Goal: Check status: Check status

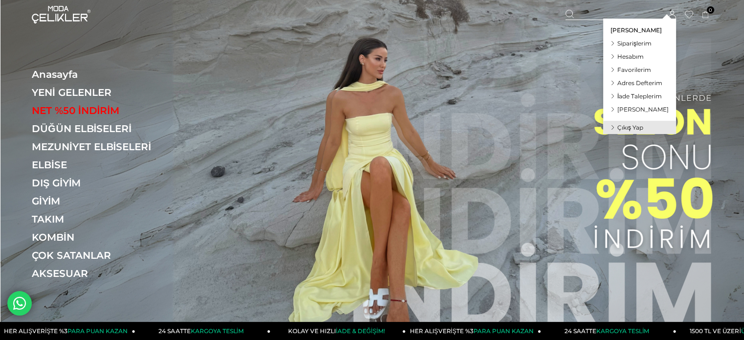
click at [672, 11] on icon at bounding box center [672, 15] width 8 height 8
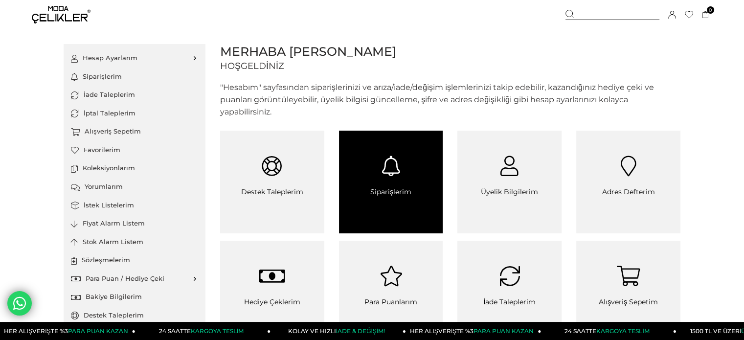
click at [389, 163] on icon at bounding box center [391, 166] width 104 height 21
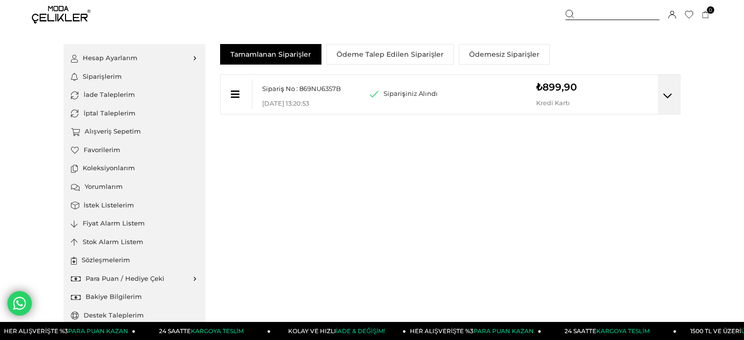
click at [441, 91] on div "Siparişiniz Alındı (Kısmi İptal/İade Yapıldı) (İptal/İade Yapıldı)" at bounding box center [453, 87] width 166 height 24
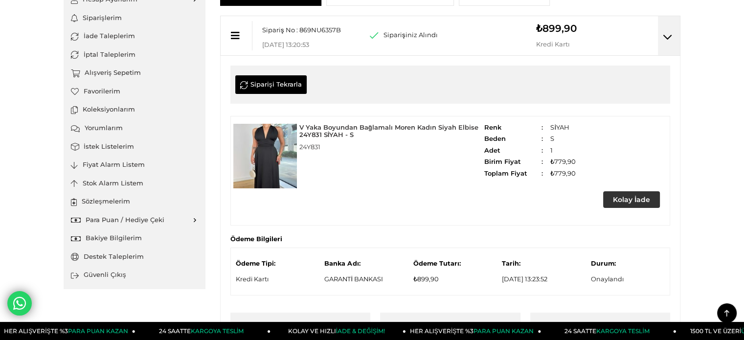
scroll to position [16, 0]
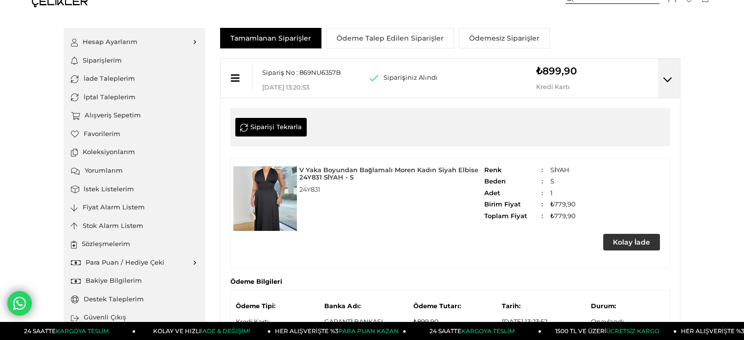
click at [22, 308] on icon at bounding box center [20, 302] width 15 height 17
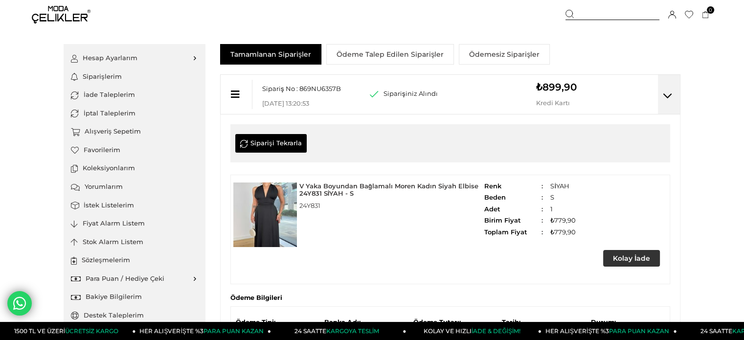
click at [661, 15] on div "Sepetim 0 Ürün Sepetinizde ürün bulunmamaktadır. Genel Toplam : Sepetim SİPARİŞ…" at bounding box center [639, 14] width 147 height 29
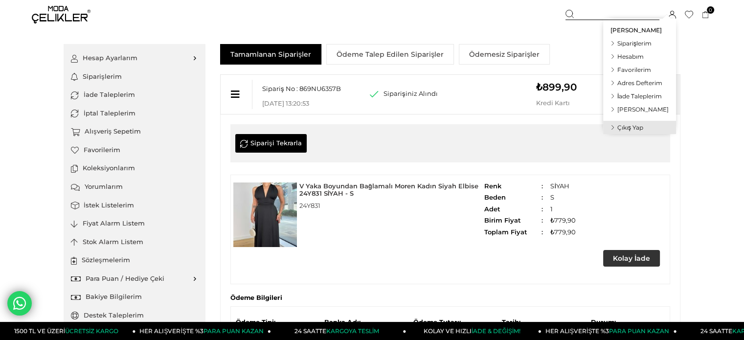
click at [673, 17] on icon at bounding box center [672, 15] width 8 height 8
